Goal: Transaction & Acquisition: Obtain resource

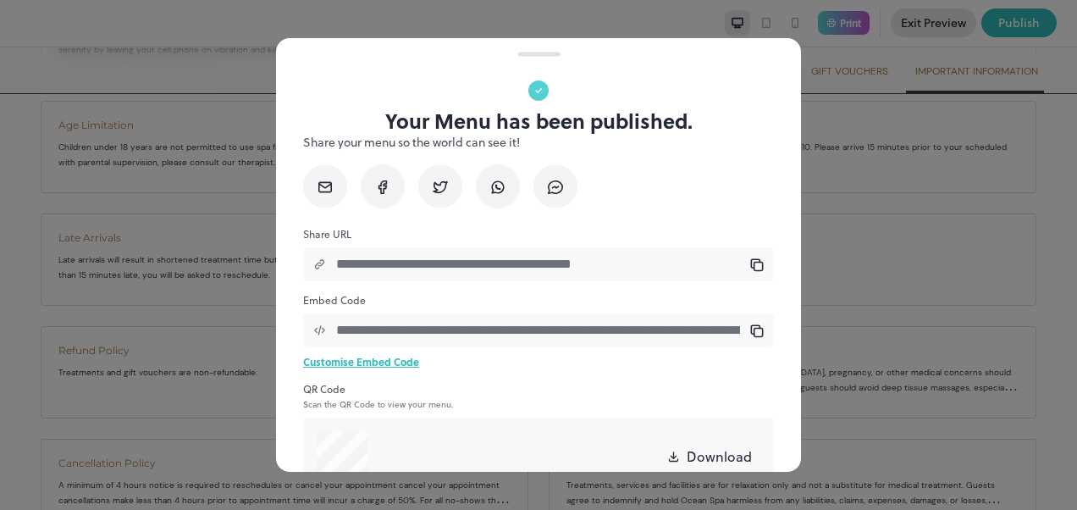
scroll to position [98, 0]
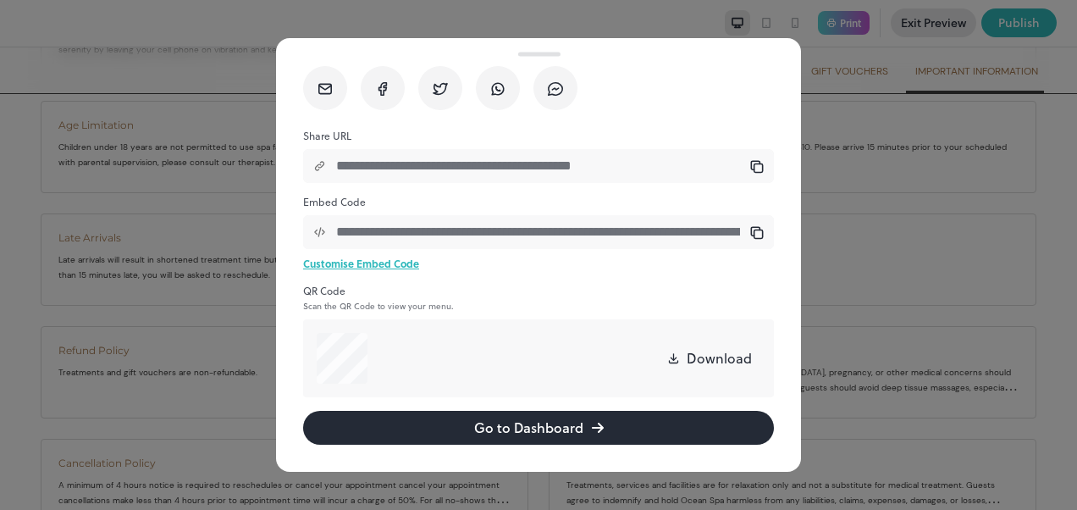
click at [835, 239] on div at bounding box center [538, 255] width 1077 height 510
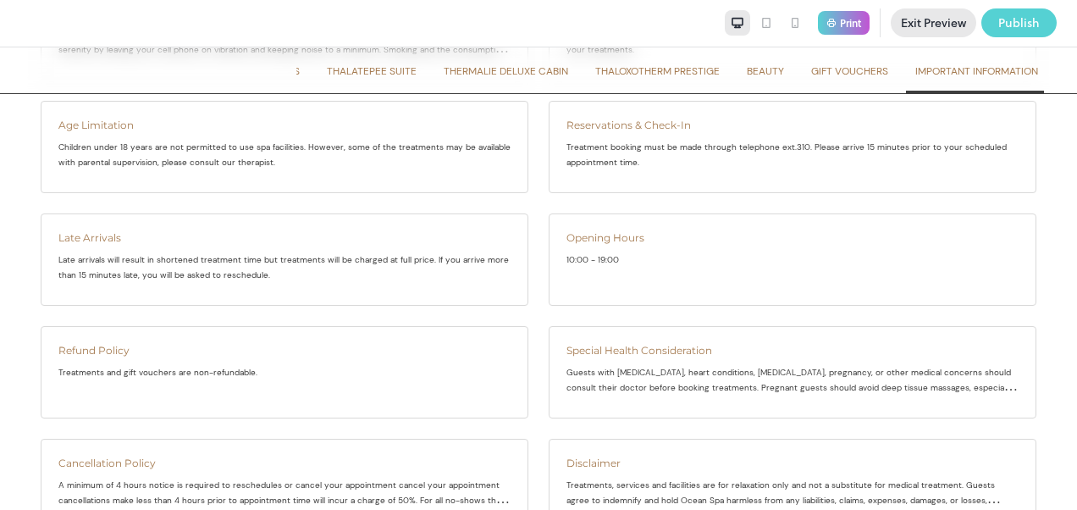
click at [1013, 25] on div "Publish" at bounding box center [1020, 23] width 42 height 19
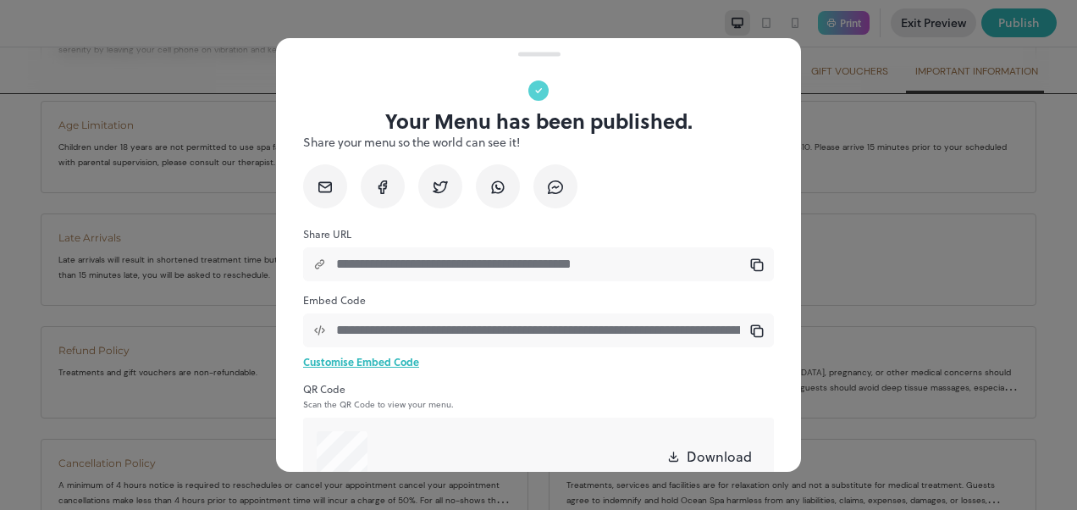
click at [750, 333] on icon at bounding box center [757, 331] width 14 height 14
click at [879, 185] on div at bounding box center [538, 255] width 1077 height 510
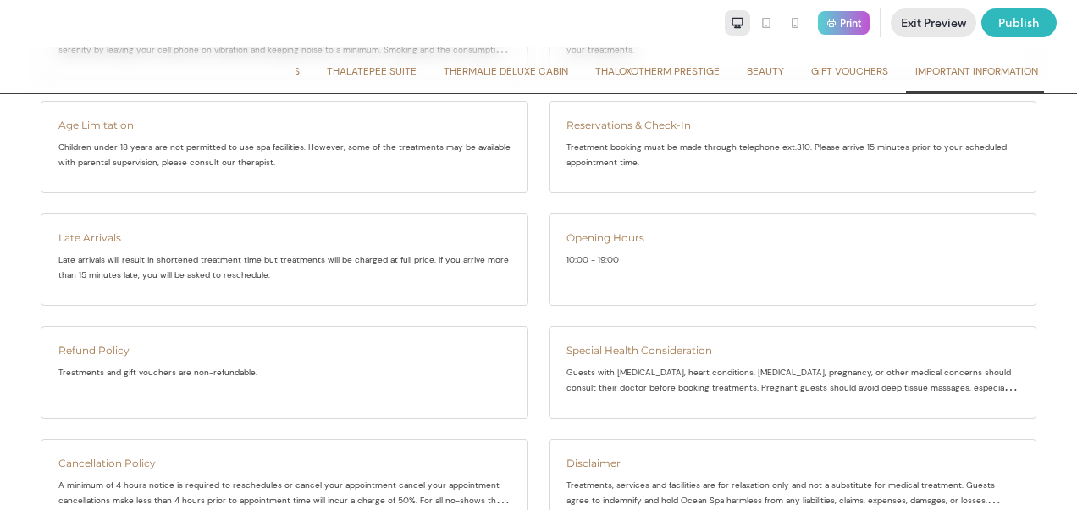
click at [517, 71] on span "THERMALIE DELUXE CABIN" at bounding box center [506, 71] width 125 height 14
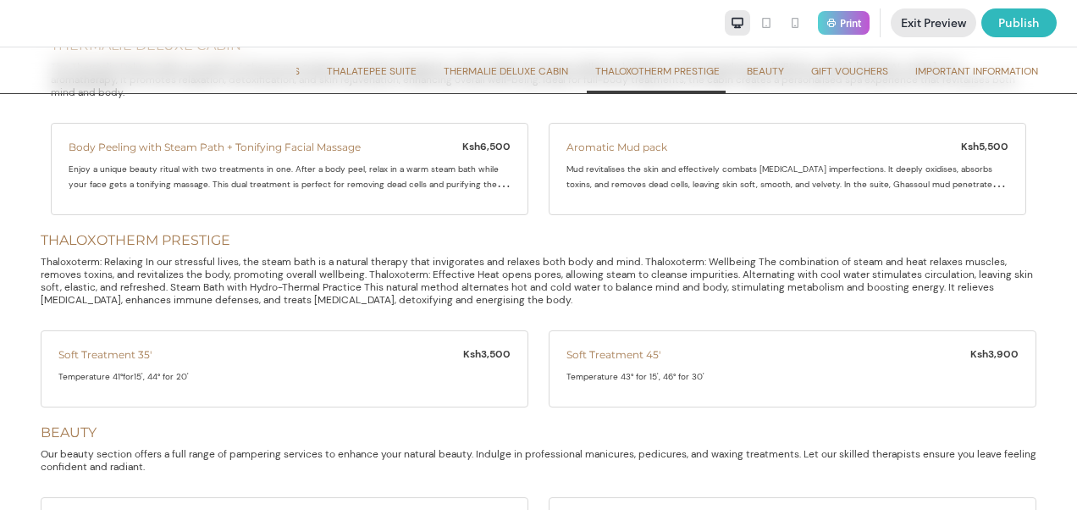
scroll to position [1780, 0]
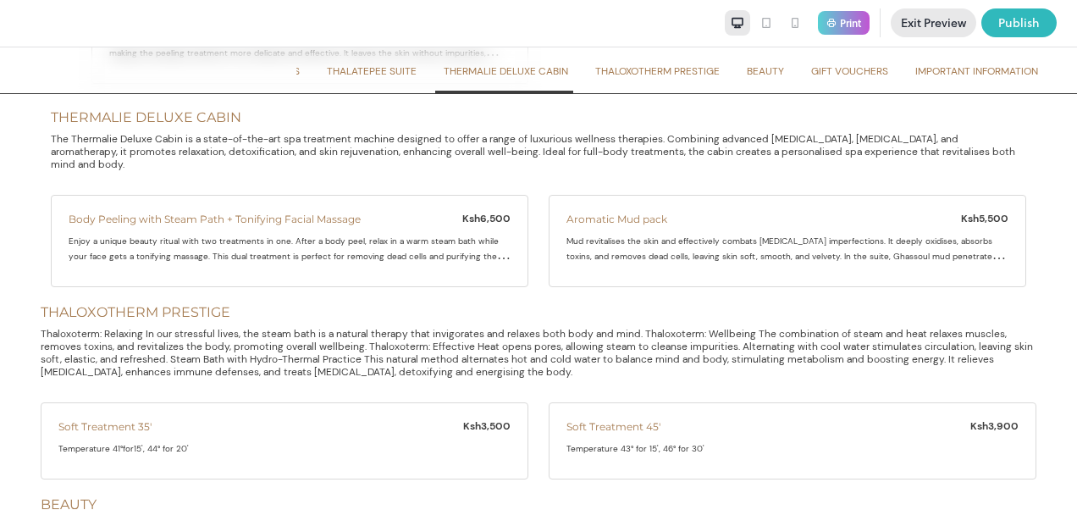
click at [644, 68] on span "THALOXOTHERM PRESTIGE" at bounding box center [657, 71] width 125 height 14
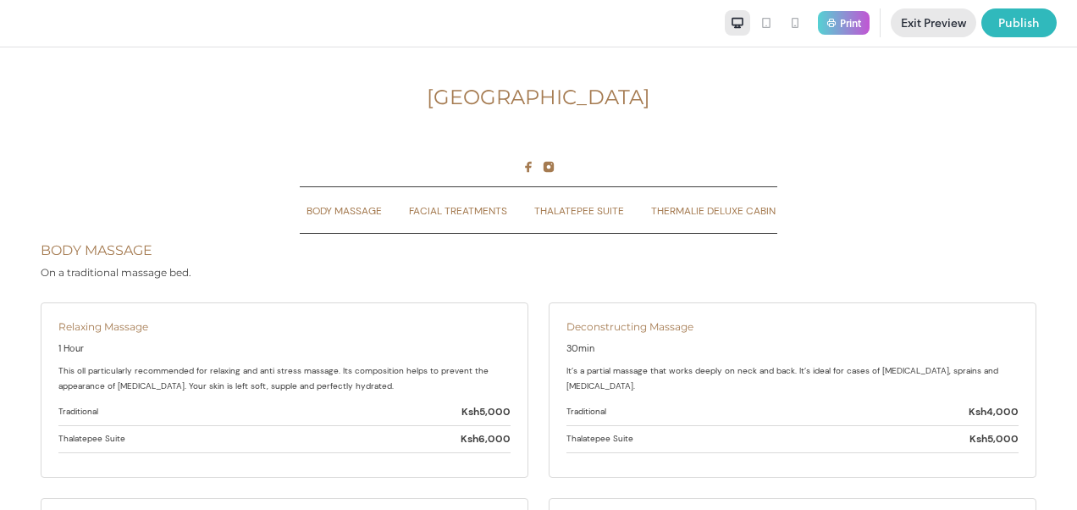
scroll to position [0, 0]
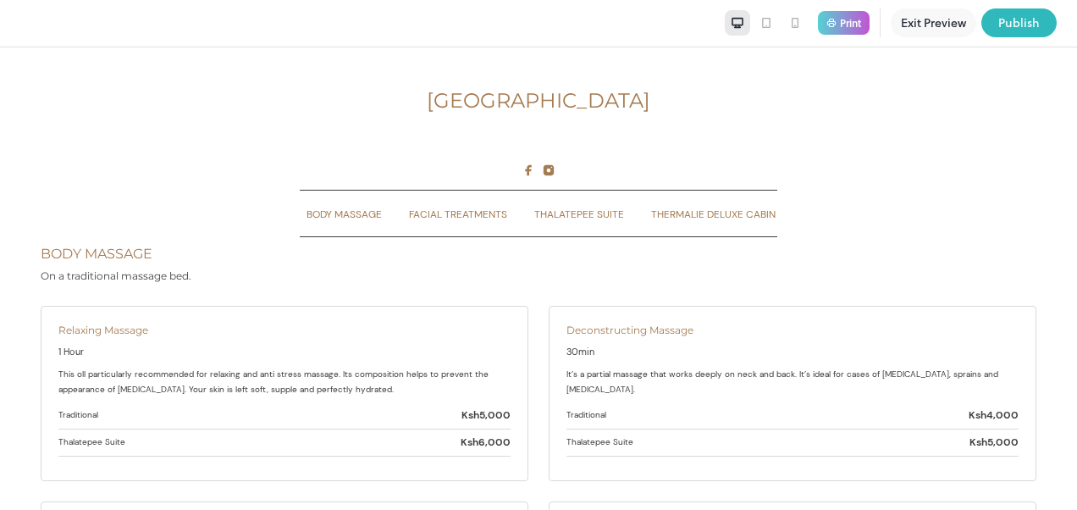
click at [944, 27] on button "Exit Preview" at bounding box center [934, 22] width 86 height 29
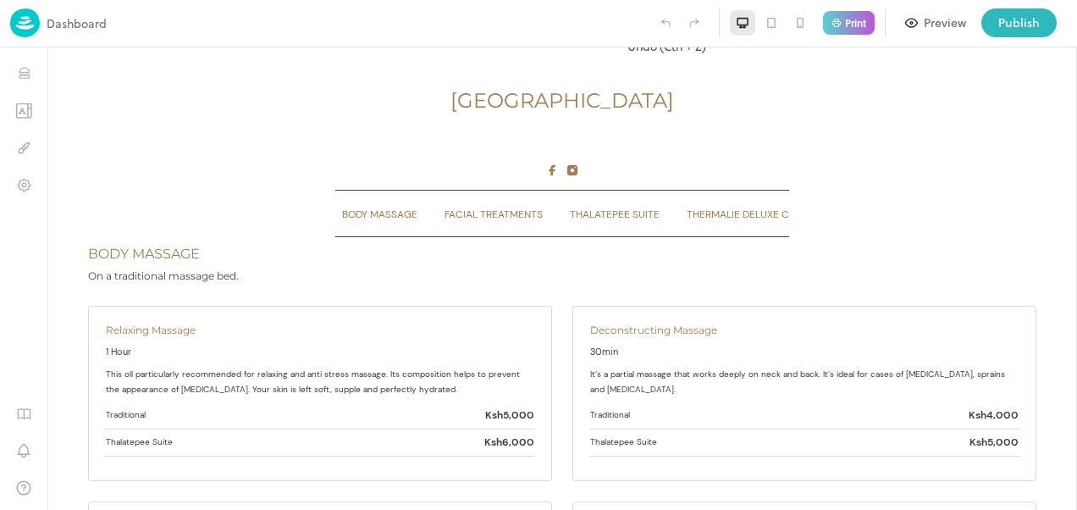
click at [665, 22] on icon "Undo (Ctrl + Z)" at bounding box center [665, 22] width 15 height 15
click at [30, 19] on img at bounding box center [25, 22] width 30 height 29
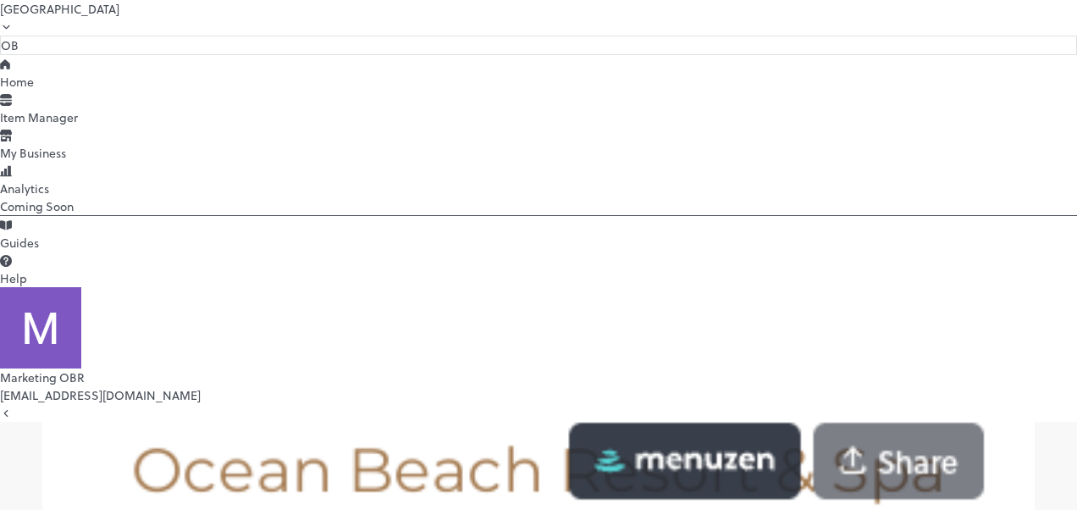
scroll to position [384, 0]
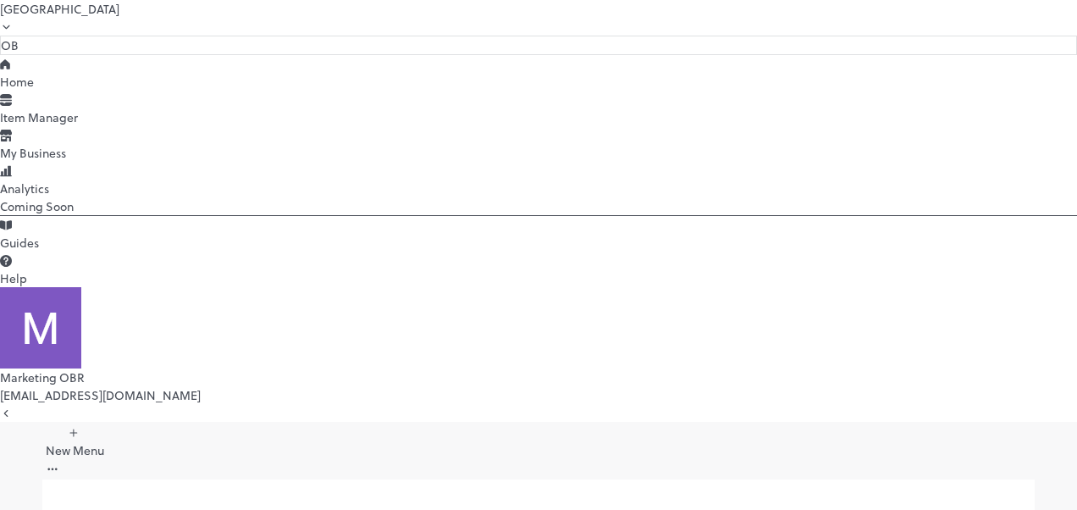
scroll to position [214, 0]
click at [881, 509] on div at bounding box center [538, 510] width 1077 height 0
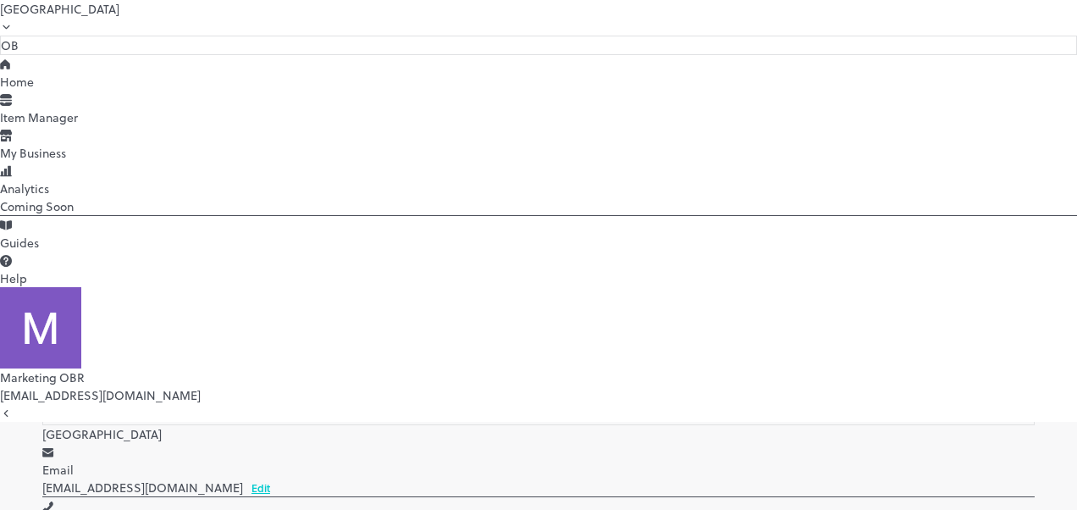
scroll to position [169, 0]
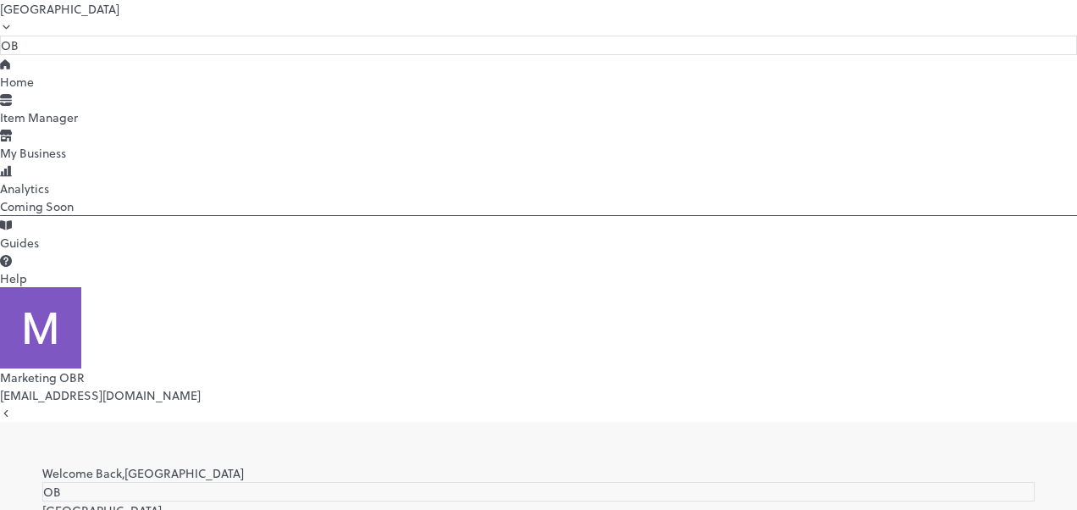
scroll to position [254, 0]
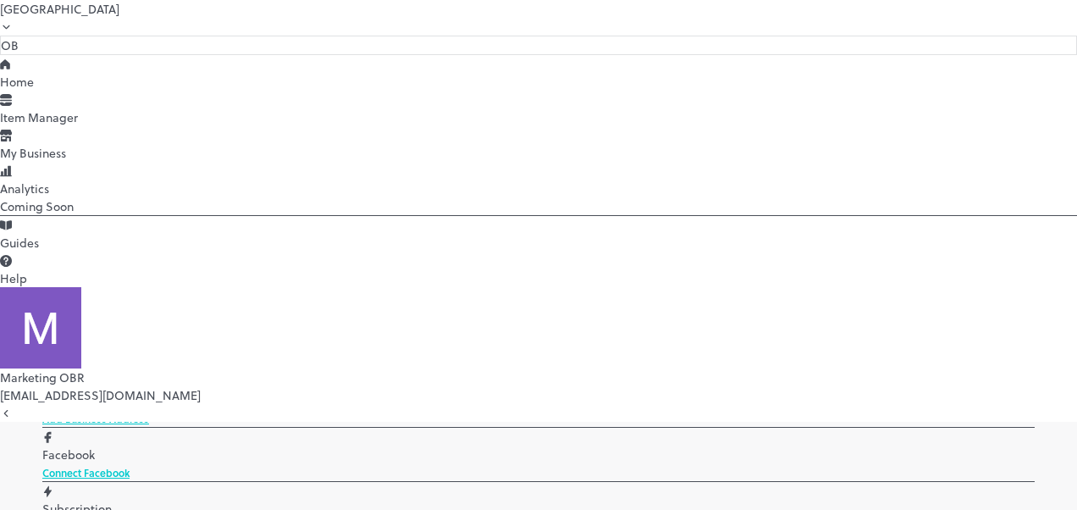
click at [935, 509] on div at bounding box center [538, 510] width 1077 height 0
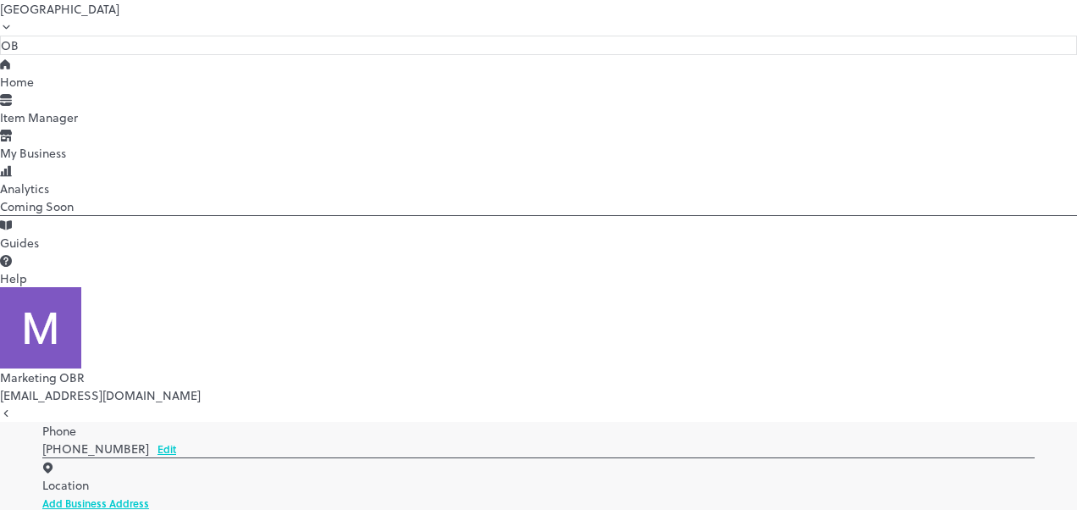
click at [893, 509] on div at bounding box center [538, 510] width 1077 height 0
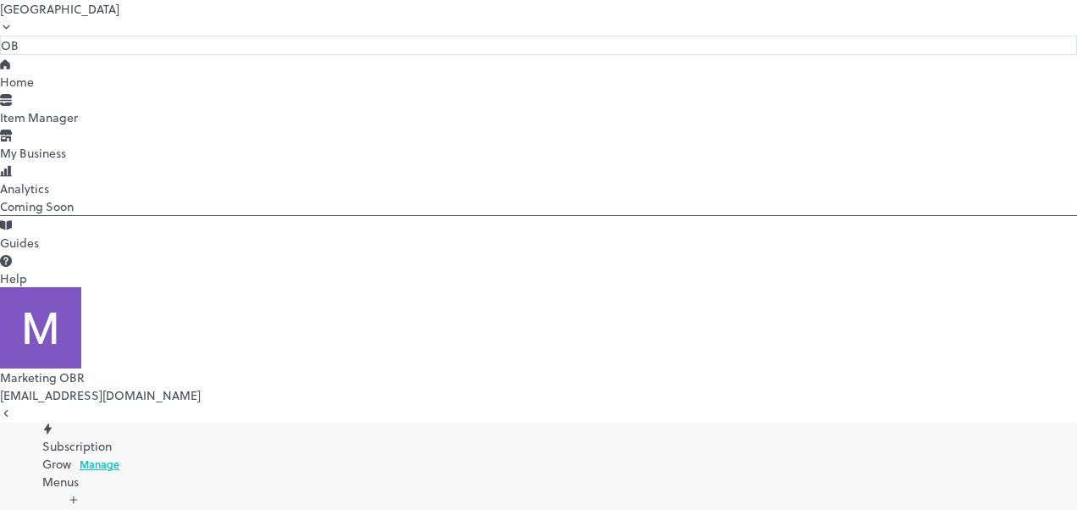
scroll to position [423, 0]
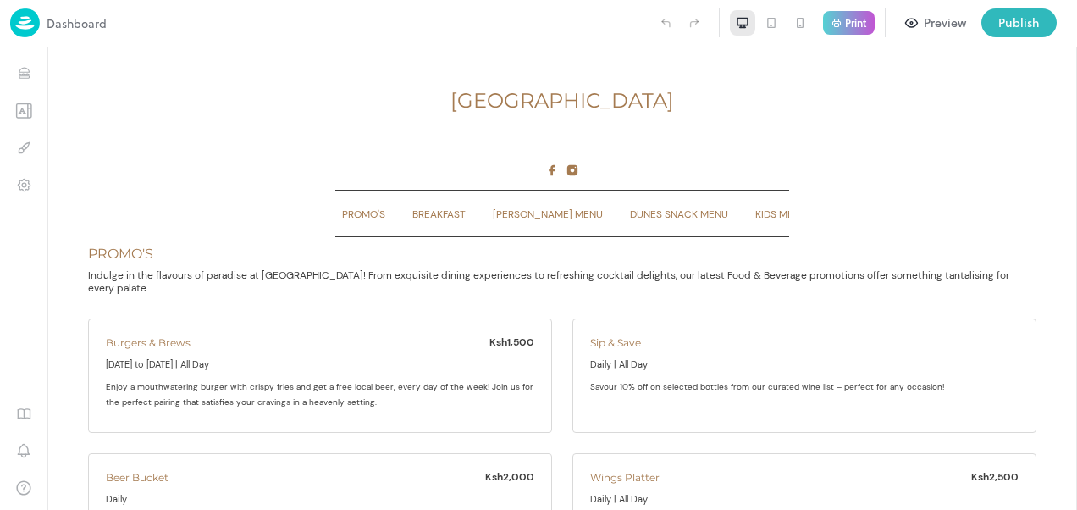
click at [943, 24] on div "Preview" at bounding box center [945, 23] width 42 height 19
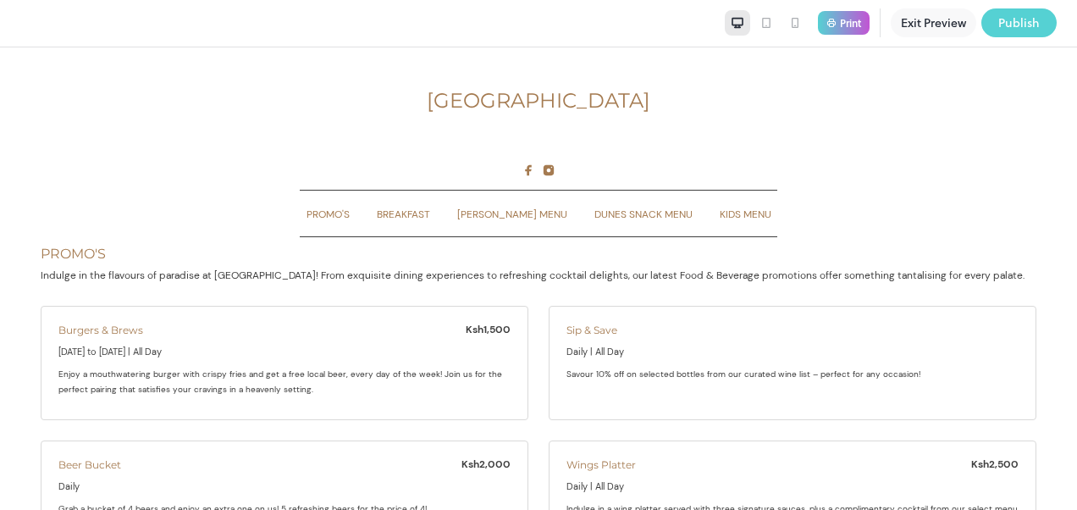
click at [1004, 20] on div "Publish" at bounding box center [1020, 23] width 42 height 19
drag, startPoint x: 726, startPoint y: 286, endPoint x: 967, endPoint y: 346, distance: 248.6
click at [967, 509] on div at bounding box center [538, 510] width 1077 height 0
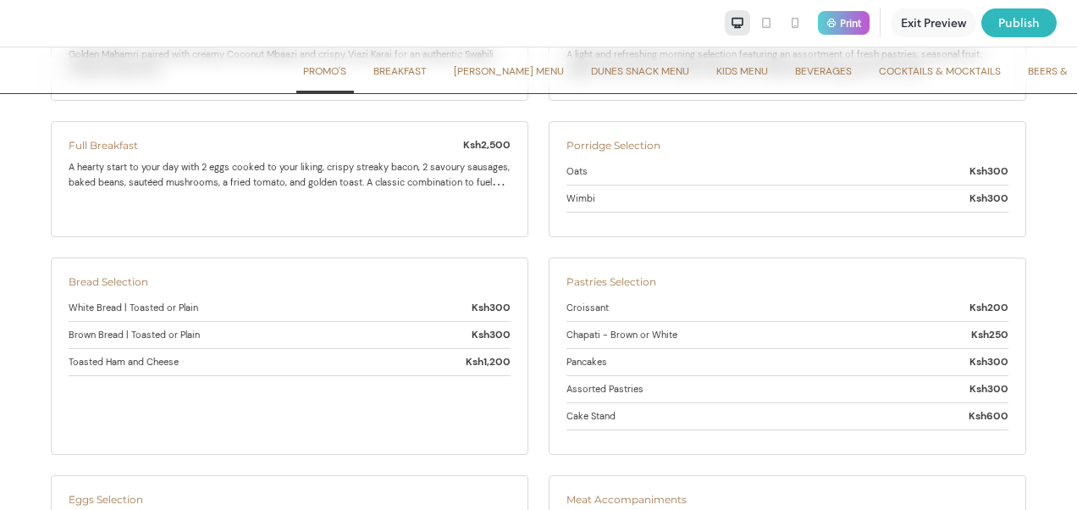
scroll to position [1016, 0]
